Goal: Transaction & Acquisition: Download file/media

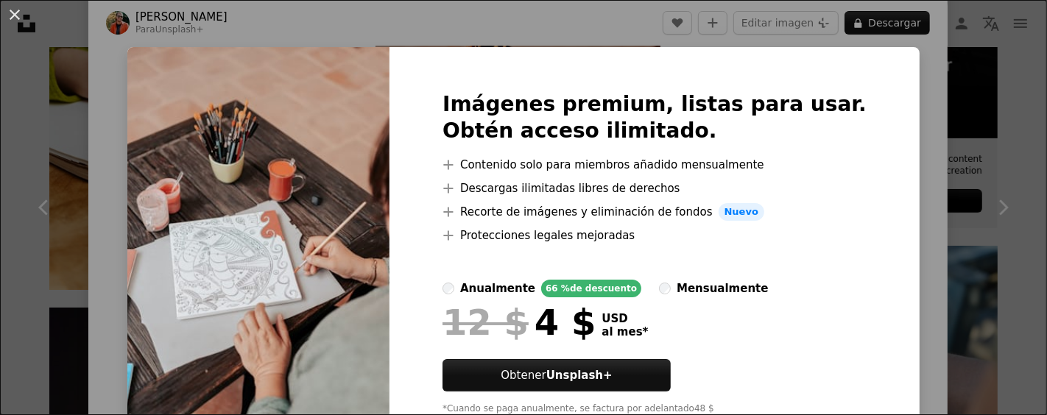
click at [880, 91] on div "An X shape Imágenes premium, listas para usar. Obtén acceso ilimitado. A plus s…" at bounding box center [523, 207] width 1047 height 415
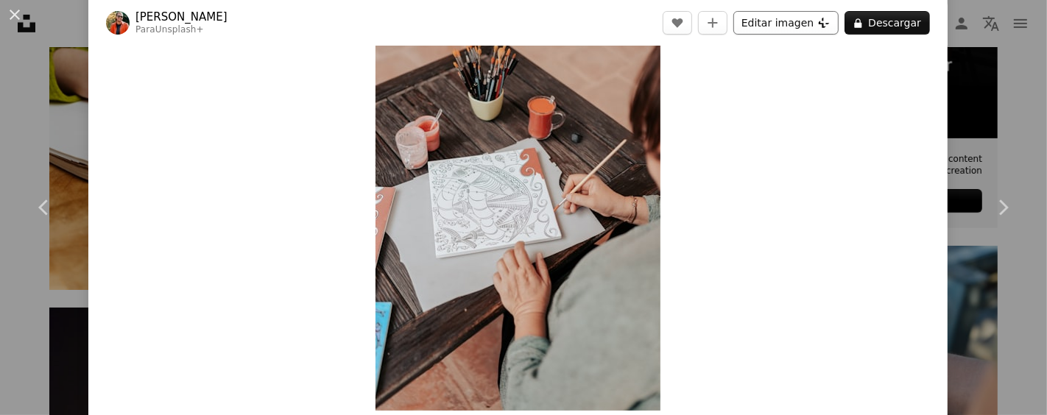
click at [782, 30] on button "Editar imagen Plus sign for Unsplash+" at bounding box center [785, 23] width 105 height 24
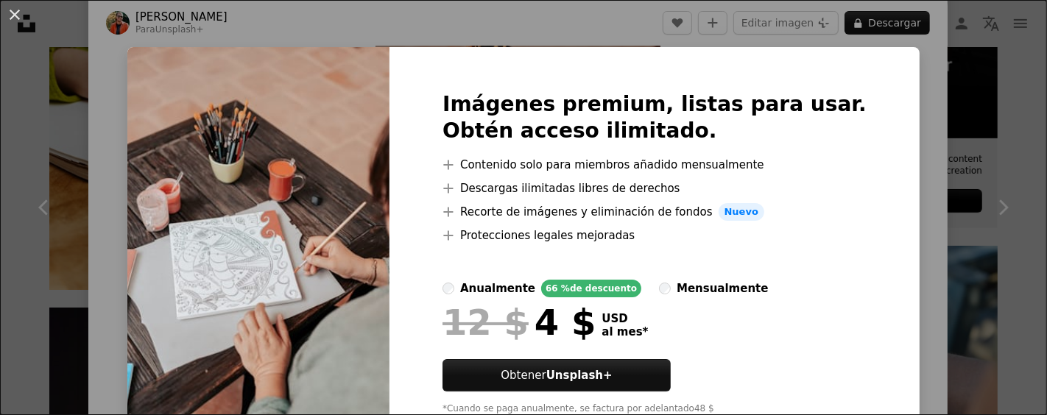
scroll to position [57, 0]
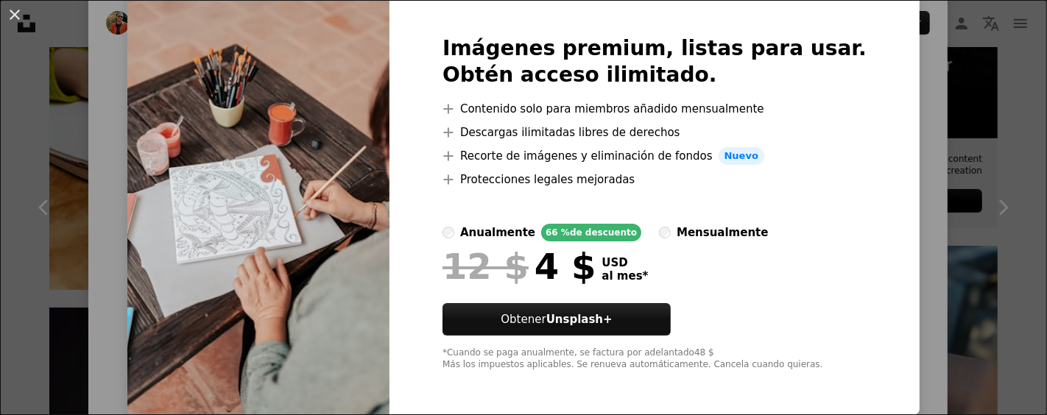
click at [872, 190] on div "An X shape Imágenes premium, listas para usar. Obtén acceso ilimitado. A plus s…" at bounding box center [523, 207] width 1047 height 415
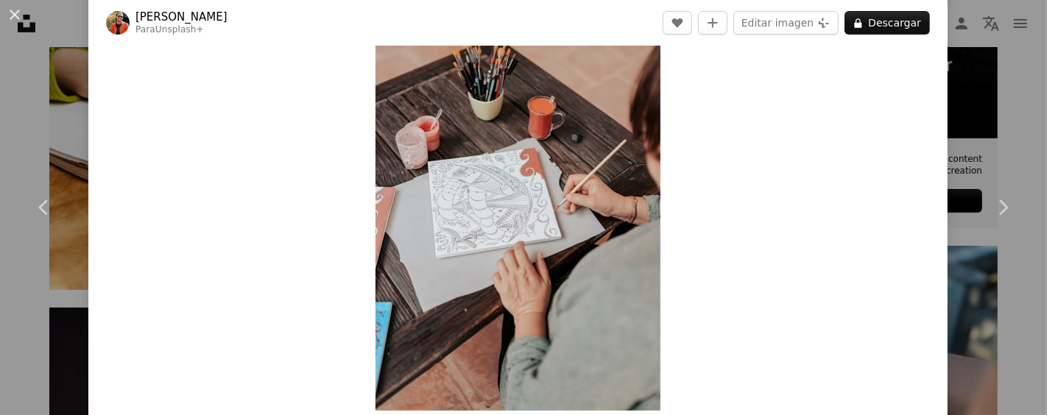
click at [781, 153] on div "Zoom in" at bounding box center [517, 197] width 859 height 442
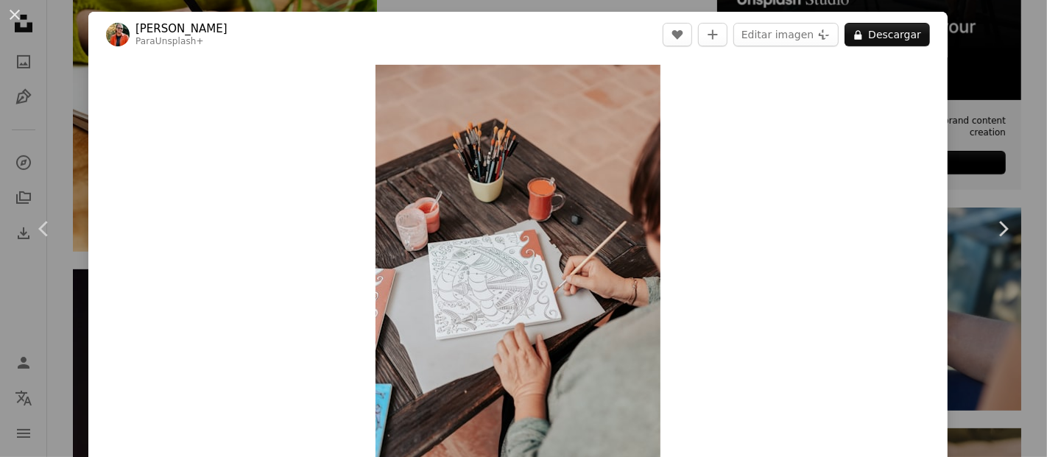
click at [372, 22] on header "[PERSON_NAME] Para Unsplash+ A heart A plus sign Editar imagen Plus sign for Un…" at bounding box center [517, 35] width 859 height 46
click at [766, 189] on div "Zoom in" at bounding box center [517, 278] width 859 height 442
click at [682, 197] on div "Zoom in" at bounding box center [517, 278] width 859 height 442
click at [593, 194] on img "Ampliar en esta imagen" at bounding box center [517, 279] width 285 height 428
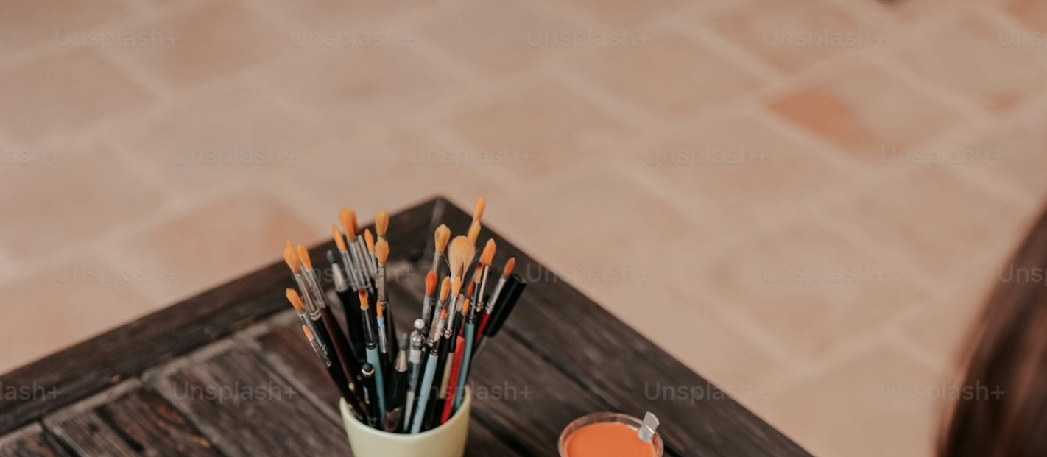
scroll to position [540, 0]
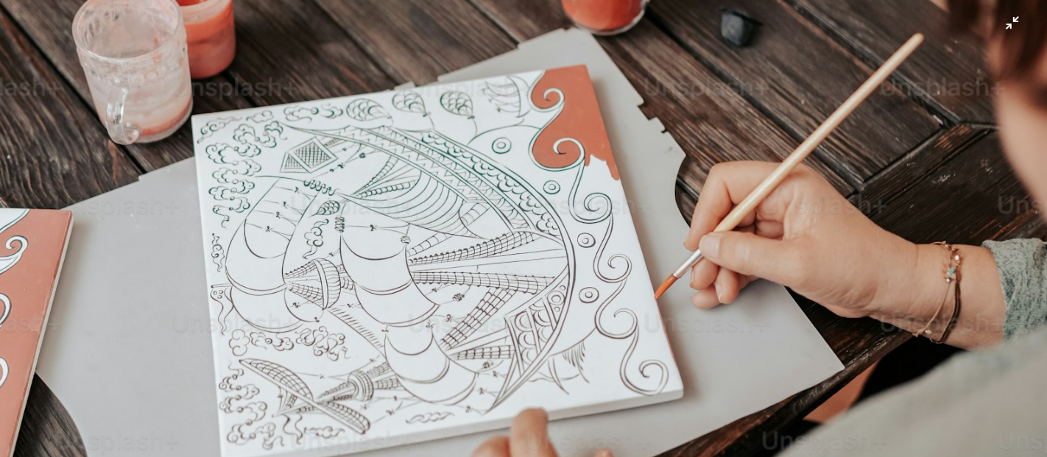
click at [665, 150] on img "Reducir el zoom en esta imagen" at bounding box center [523, 246] width 1048 height 1572
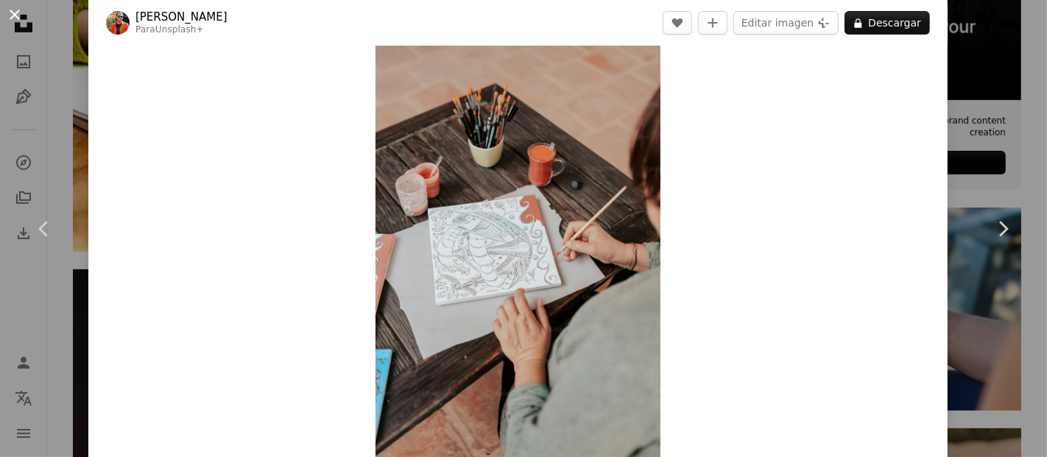
click at [17, 16] on button "An X shape" at bounding box center [15, 15] width 18 height 18
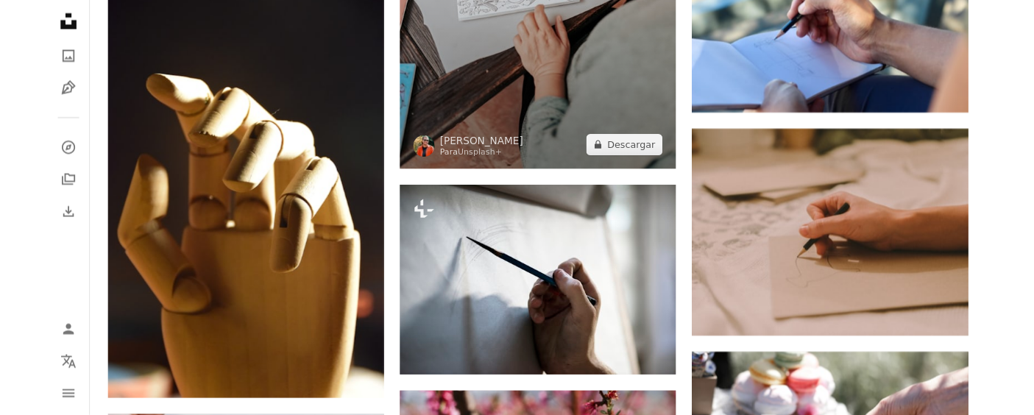
scroll to position [613, 0]
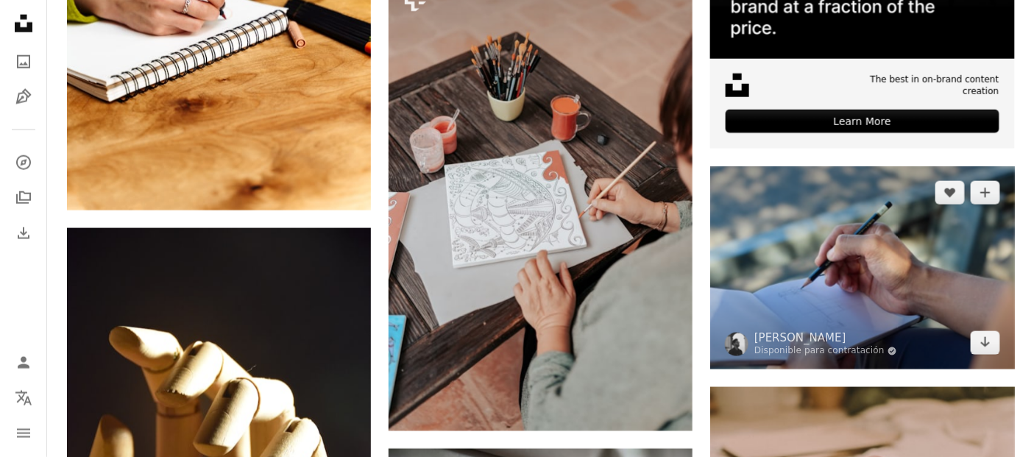
click at [824, 310] on img at bounding box center [862, 267] width 304 height 202
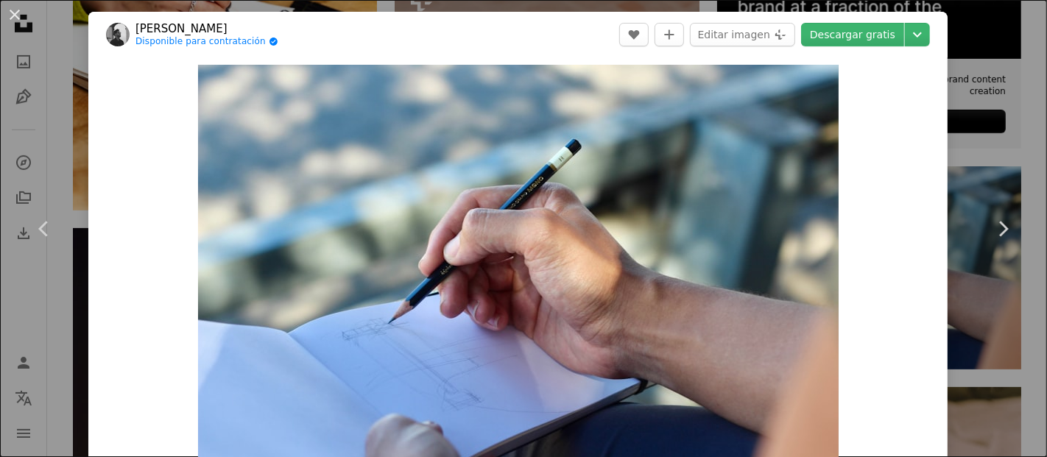
click at [76, 45] on div "An X shape Chevron left Chevron right [PERSON_NAME] Disponible para contratació…" at bounding box center [523, 228] width 1047 height 457
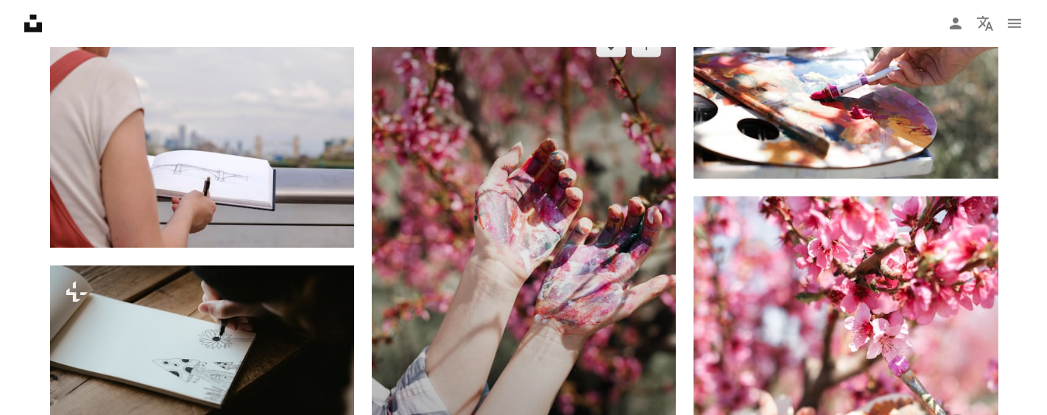
scroll to position [1390, 0]
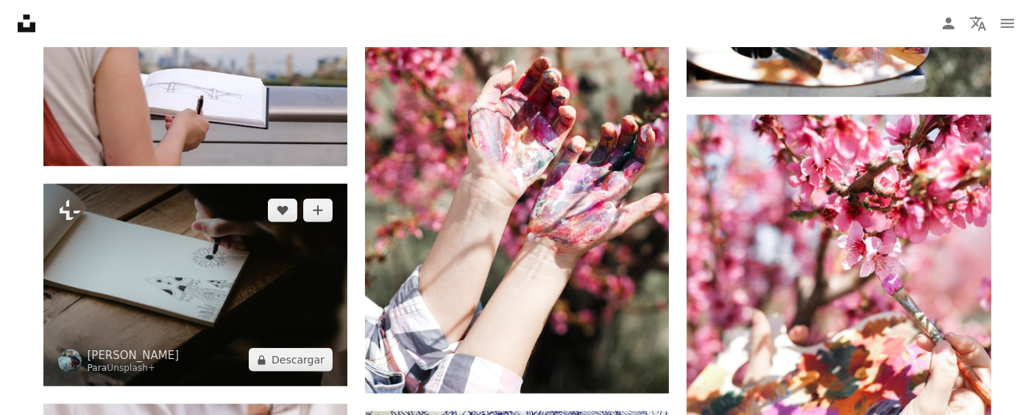
click at [221, 311] on img at bounding box center [195, 285] width 304 height 202
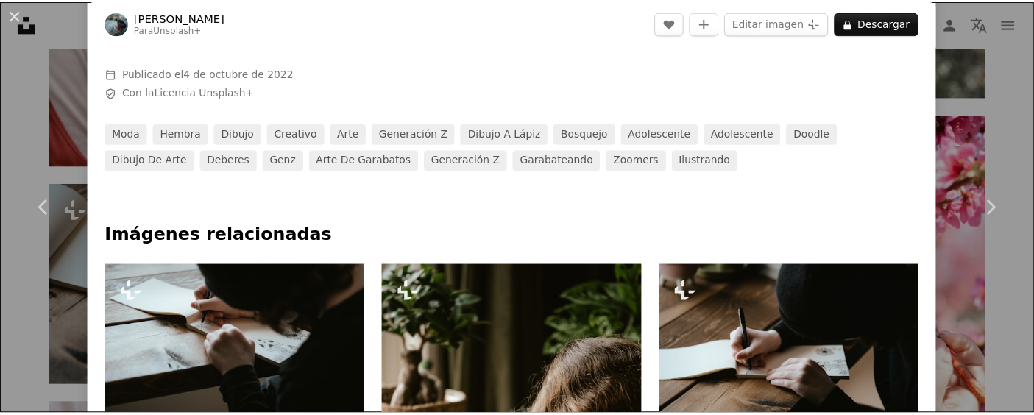
scroll to position [245, 0]
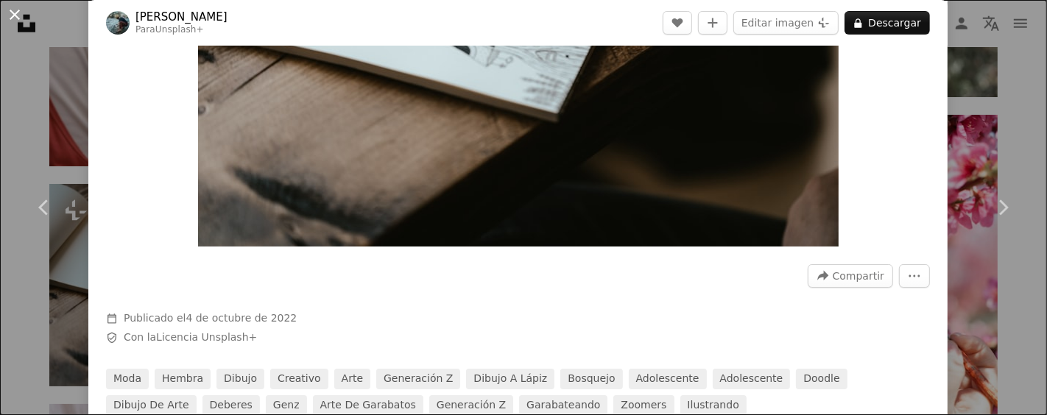
click at [17, 20] on button "An X shape" at bounding box center [15, 15] width 18 height 18
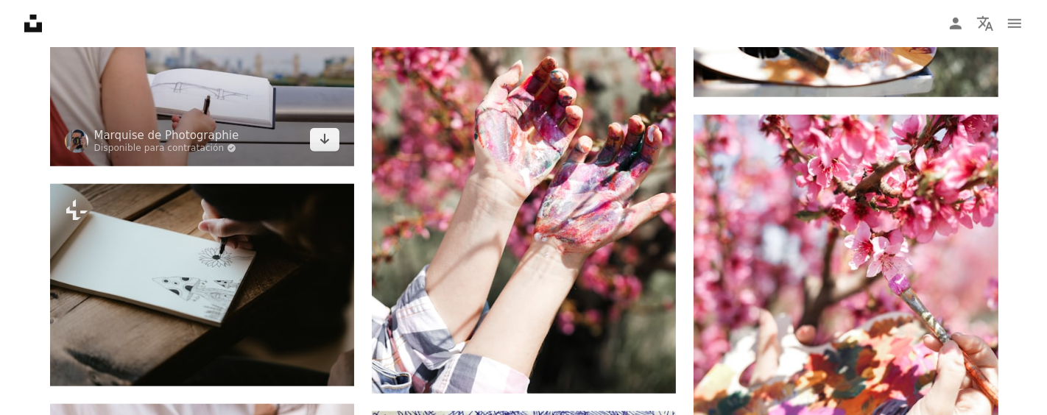
scroll to position [1226, 0]
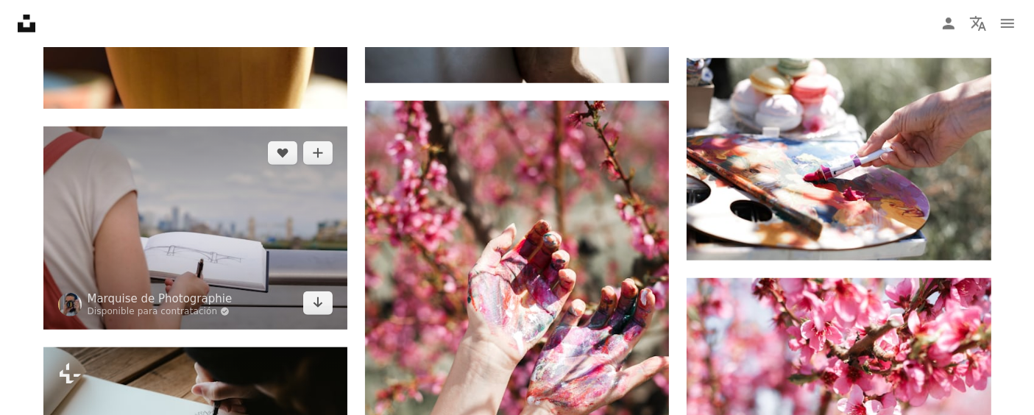
click at [252, 216] on img at bounding box center [195, 228] width 304 height 202
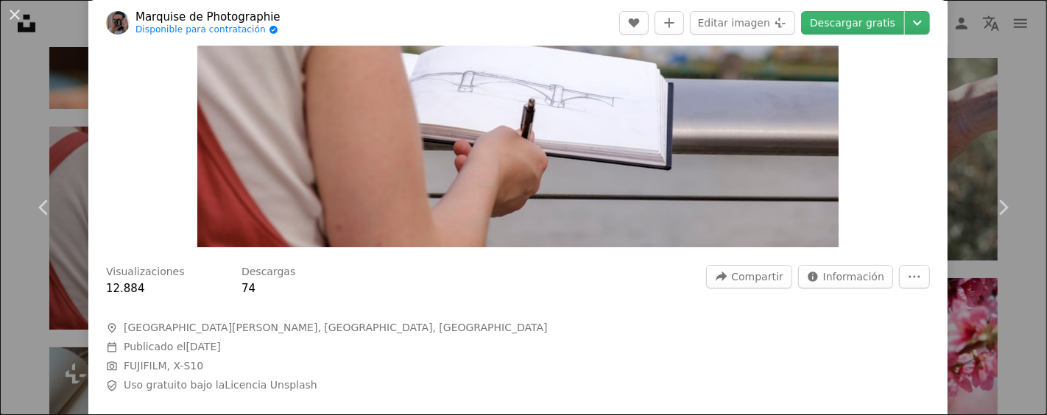
scroll to position [82, 0]
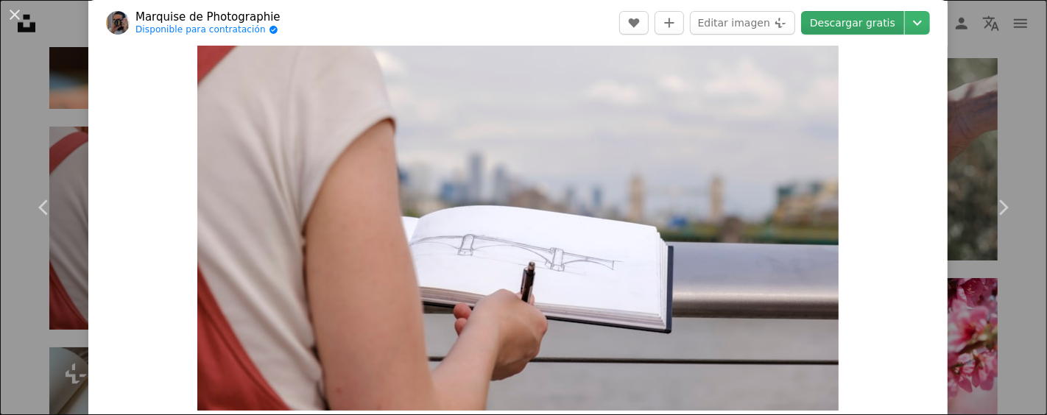
click at [871, 18] on link "Descargar gratis" at bounding box center [852, 23] width 103 height 24
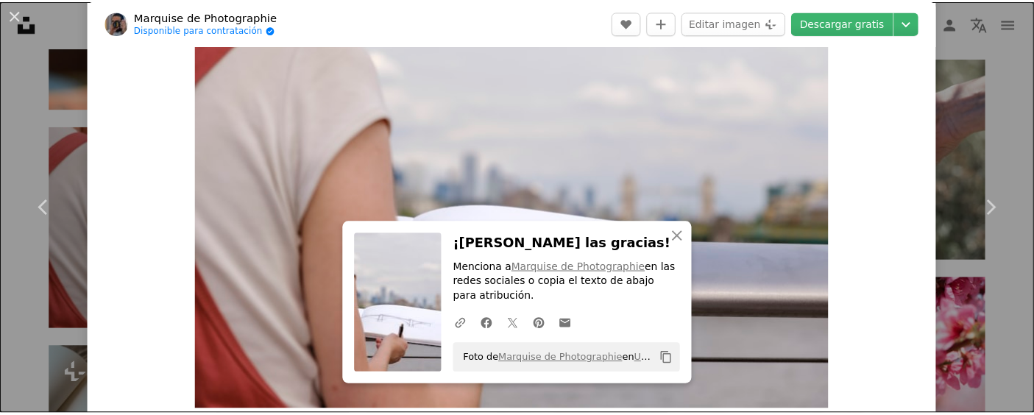
scroll to position [0, 0]
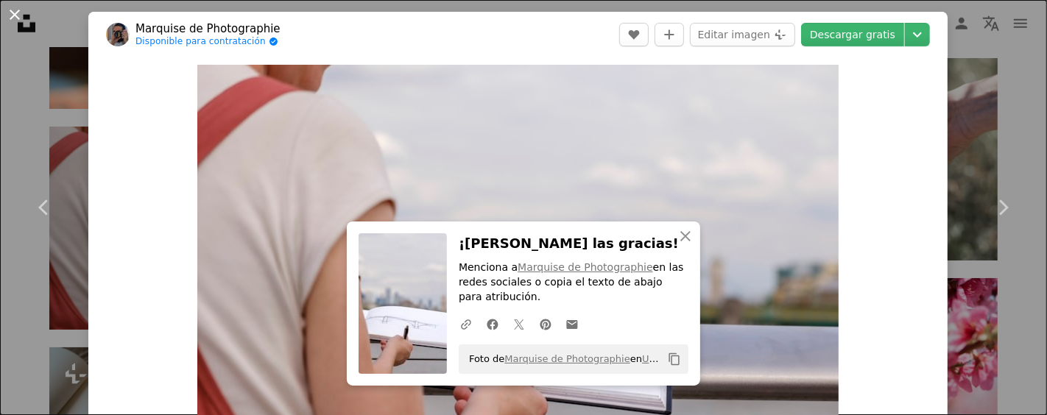
click at [11, 22] on button "An X shape" at bounding box center [15, 15] width 18 height 18
